Goal: Task Accomplishment & Management: Manage account settings

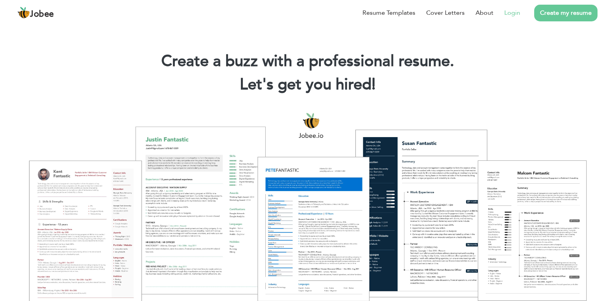
click at [512, 15] on link "Login" at bounding box center [513, 12] width 16 height 9
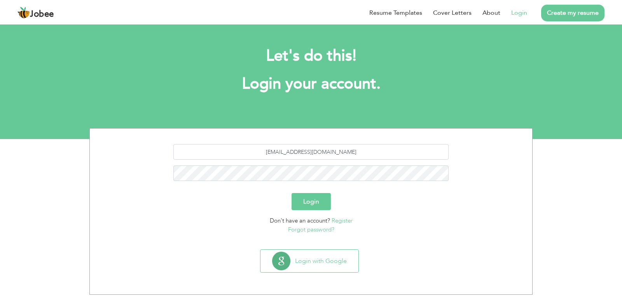
click at [316, 201] on button "Login" at bounding box center [311, 201] width 39 height 17
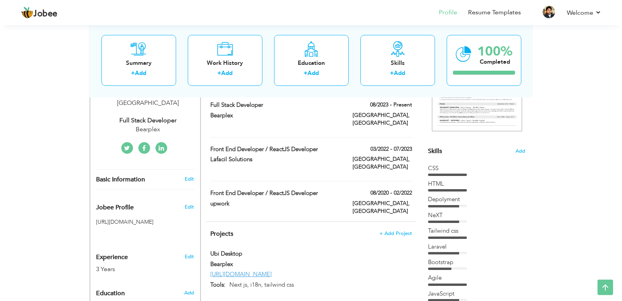
scroll to position [151, 0]
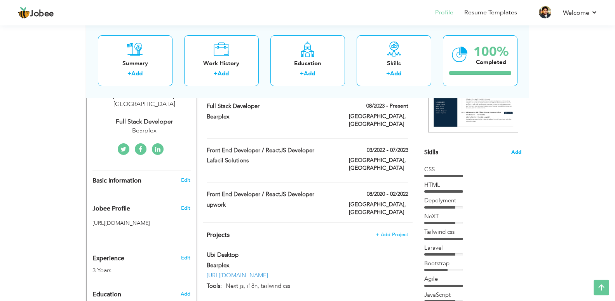
click at [516, 151] on span "Add" at bounding box center [517, 152] width 10 height 7
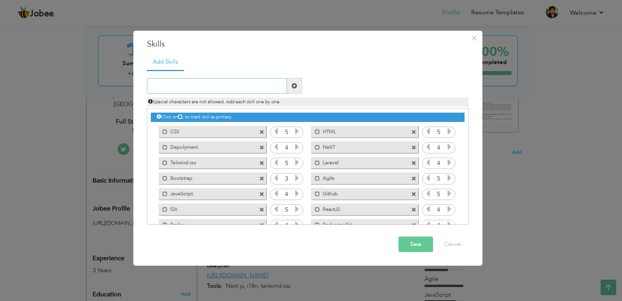
click at [238, 89] on input "text" at bounding box center [217, 86] width 140 height 16
type input "vercel"
click at [293, 86] on span at bounding box center [294, 85] width 5 height 5
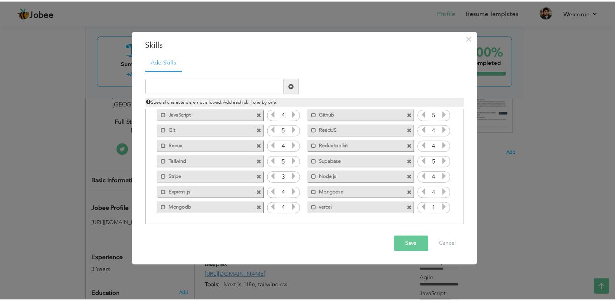
scroll to position [80, 0]
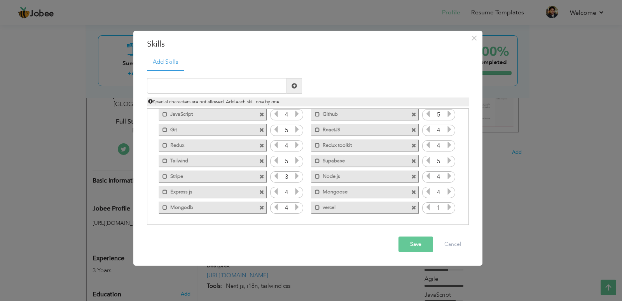
click at [446, 207] on icon at bounding box center [449, 207] width 7 height 7
click at [262, 84] on input "text" at bounding box center [217, 86] width 140 height 16
type input "railway"
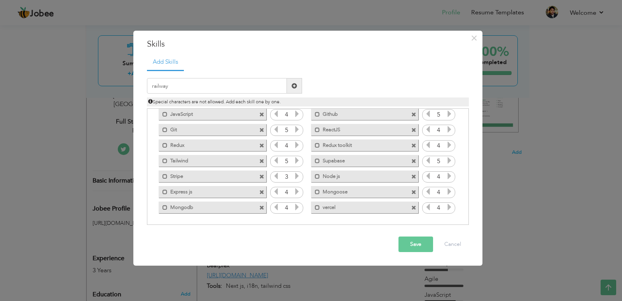
click at [295, 87] on span at bounding box center [294, 85] width 5 height 5
click at [266, 86] on input "text" at bounding box center [217, 86] width 140 height 16
type input "render"
click at [298, 89] on span at bounding box center [294, 86] width 15 height 16
click at [409, 243] on button "Save" at bounding box center [415, 245] width 35 height 16
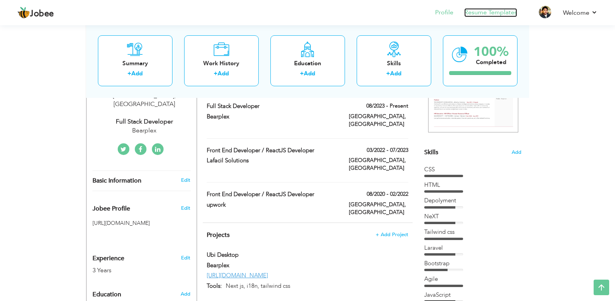
click at [481, 12] on link "Resume Templates" at bounding box center [491, 12] width 53 height 9
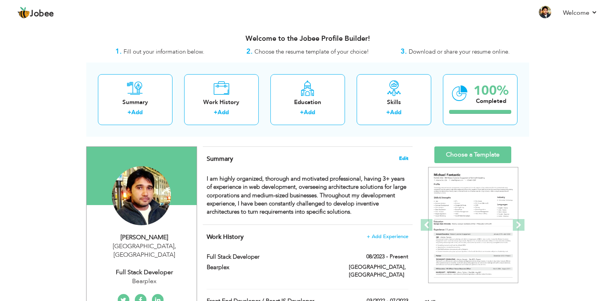
click at [400, 159] on span "Edit" at bounding box center [403, 158] width 9 height 5
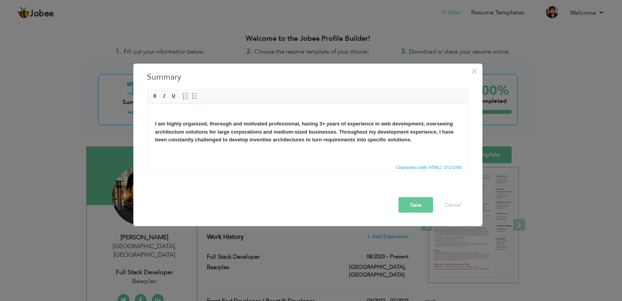
click at [322, 123] on strong "I am highly organized, thorough and motivated professional, having 3+ years of …" at bounding box center [304, 132] width 299 height 22
click at [414, 211] on button "Save" at bounding box center [415, 205] width 35 height 16
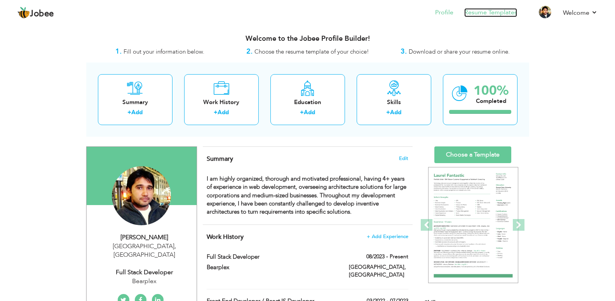
click at [474, 12] on link "Resume Templates" at bounding box center [491, 12] width 53 height 9
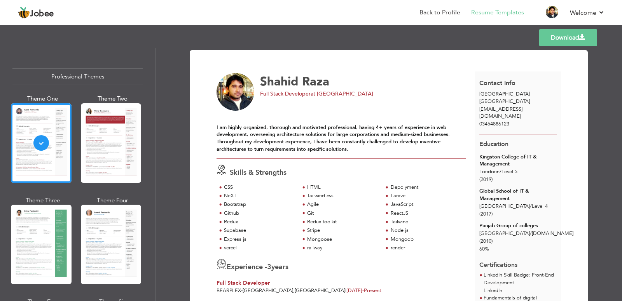
click at [547, 38] on link "Download" at bounding box center [568, 37] width 58 height 17
